Goal: Use online tool/utility: Utilize a website feature to perform a specific function

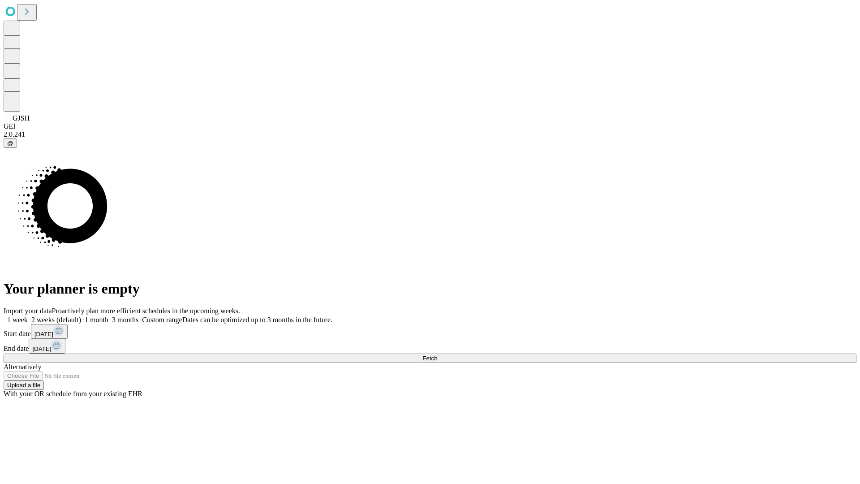
click at [437, 355] on span "Fetch" at bounding box center [430, 358] width 15 height 7
